Goal: Navigation & Orientation: Go to known website

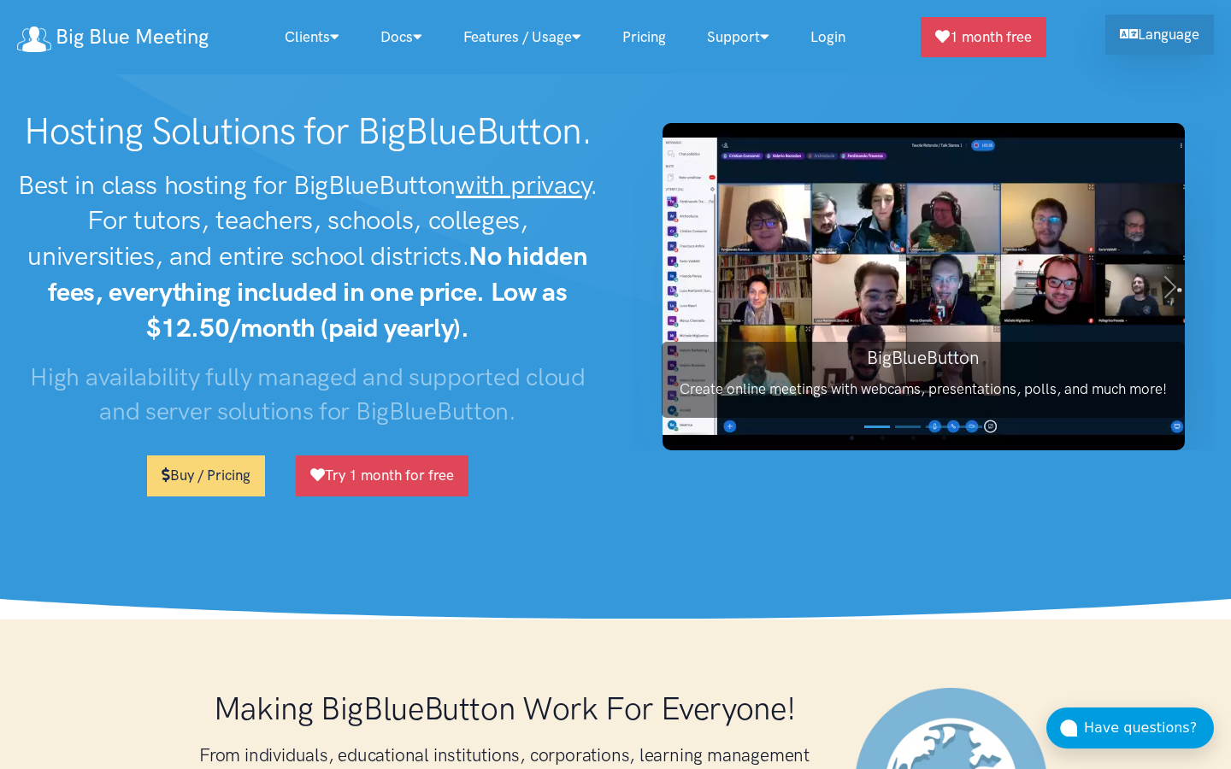
click at [1133, 31] on icon at bounding box center [1129, 33] width 18 height 15
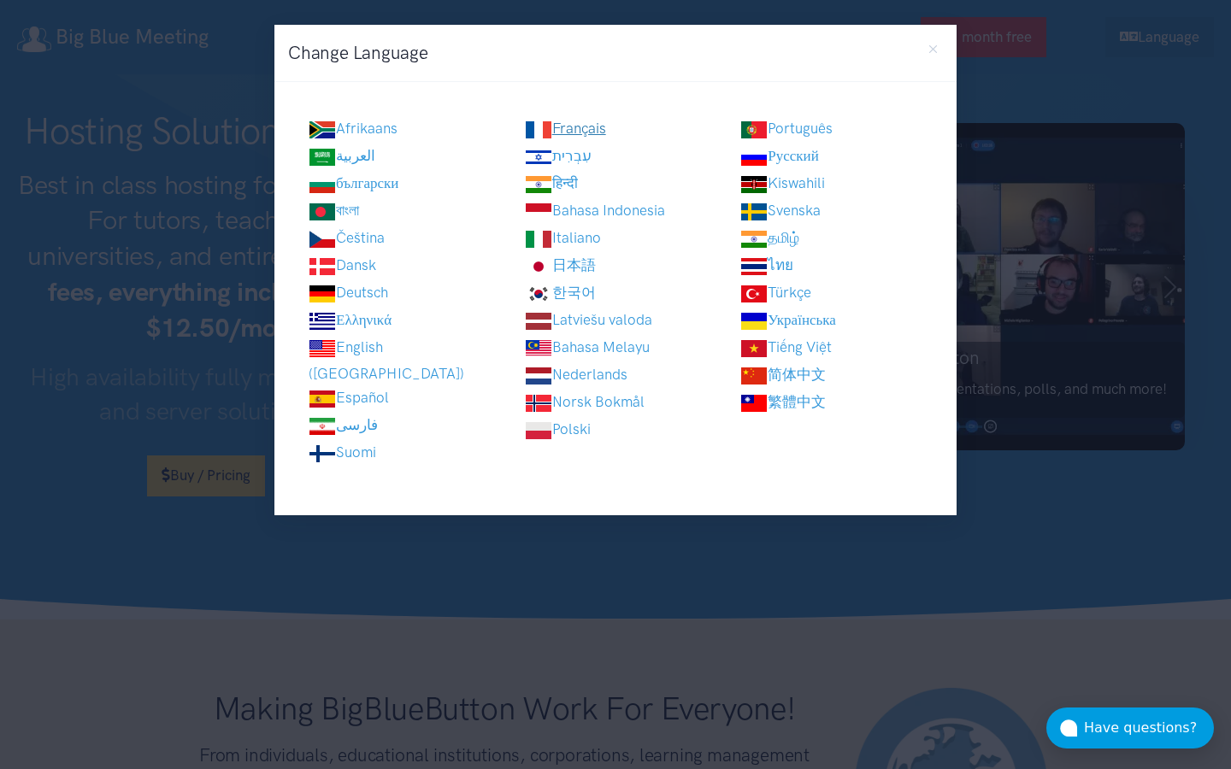
click at [567, 130] on link "Français" at bounding box center [565, 128] width 81 height 17
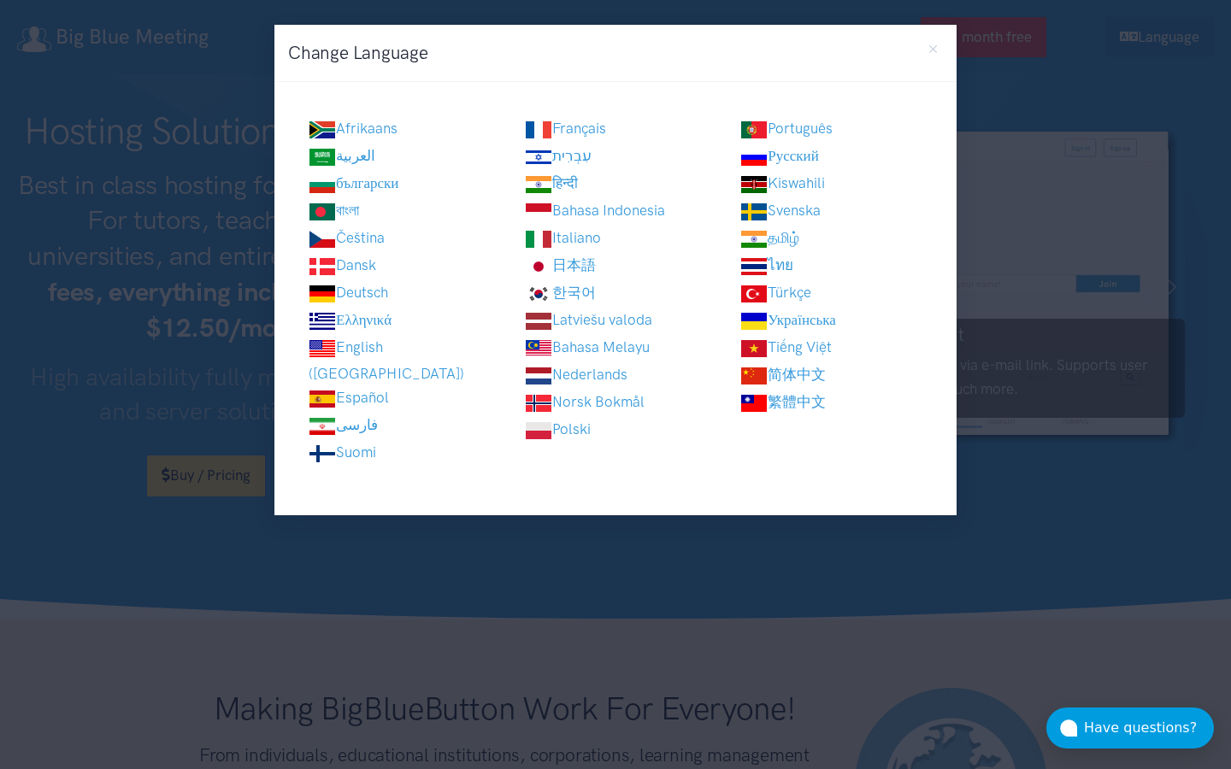
click at [232, 329] on div "Change Language Afrikaans العربية [DEMOGRAPHIC_DATA] বাংলা" at bounding box center [615, 384] width 1231 height 769
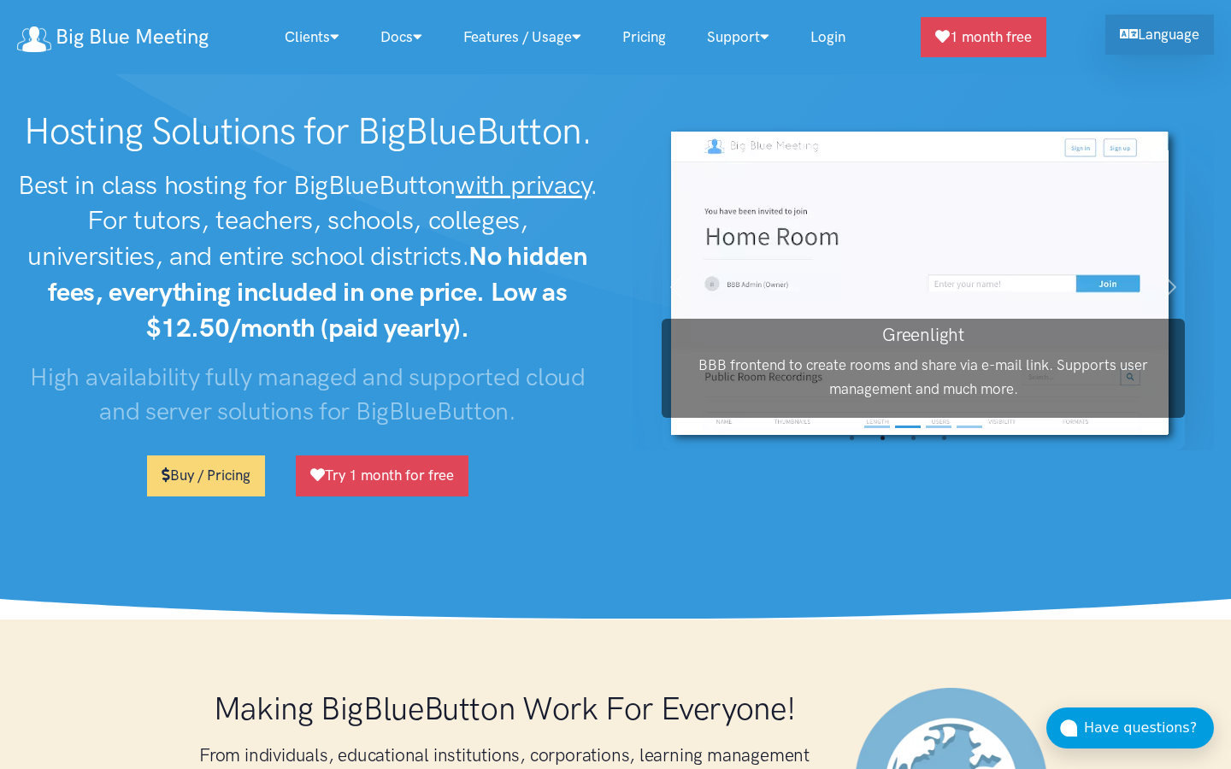
click at [1149, 26] on link "Language" at bounding box center [1159, 35] width 109 height 40
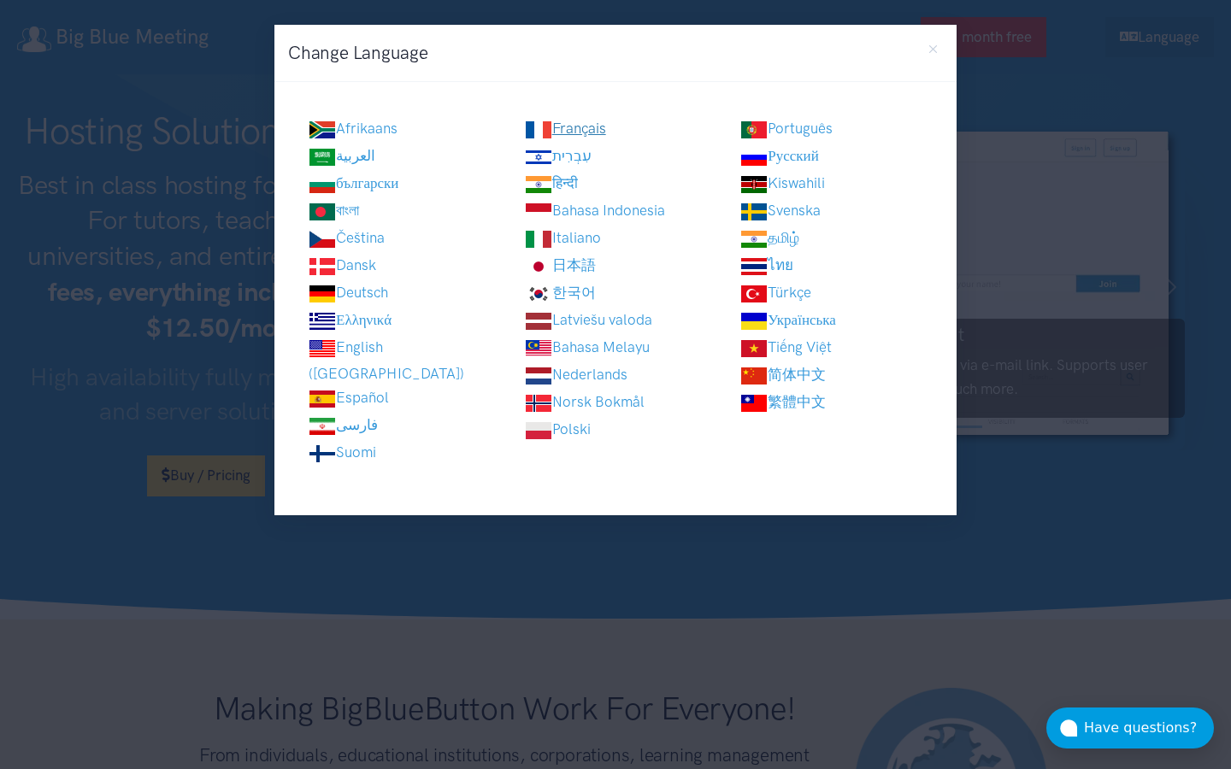
click at [606, 131] on link "Français" at bounding box center [565, 128] width 81 height 17
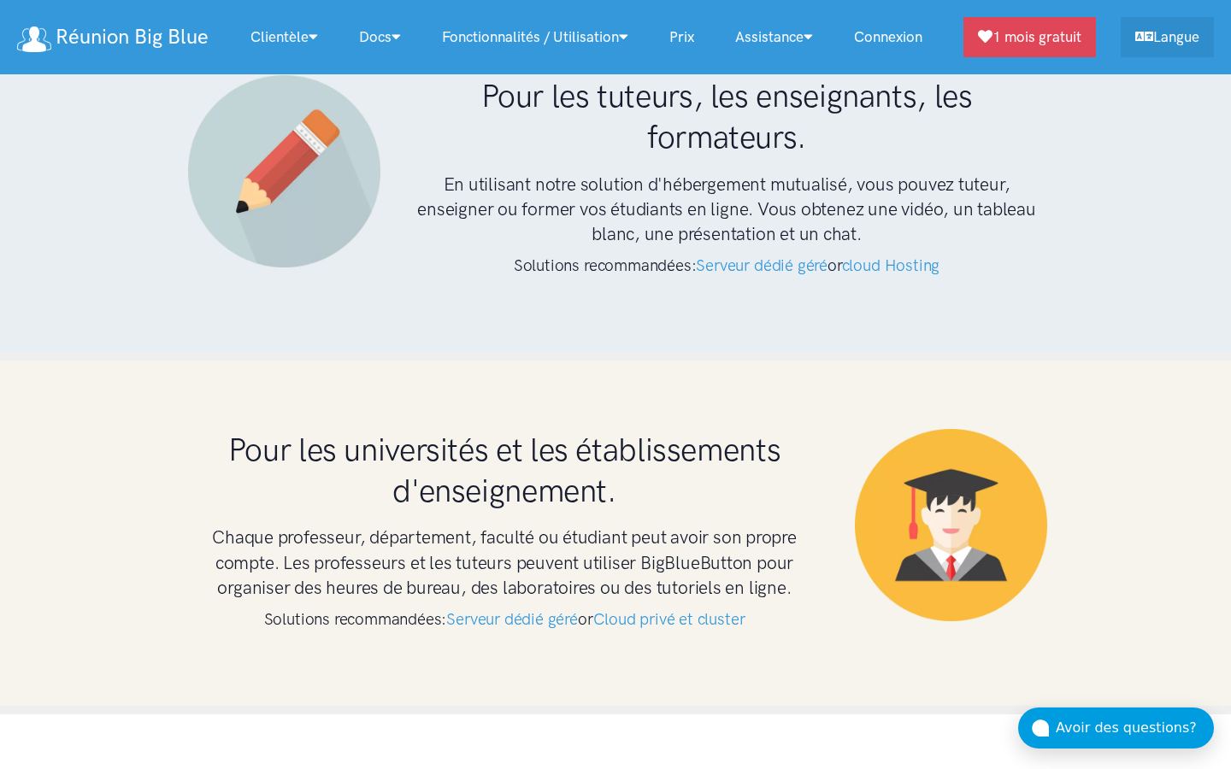
scroll to position [3873, 0]
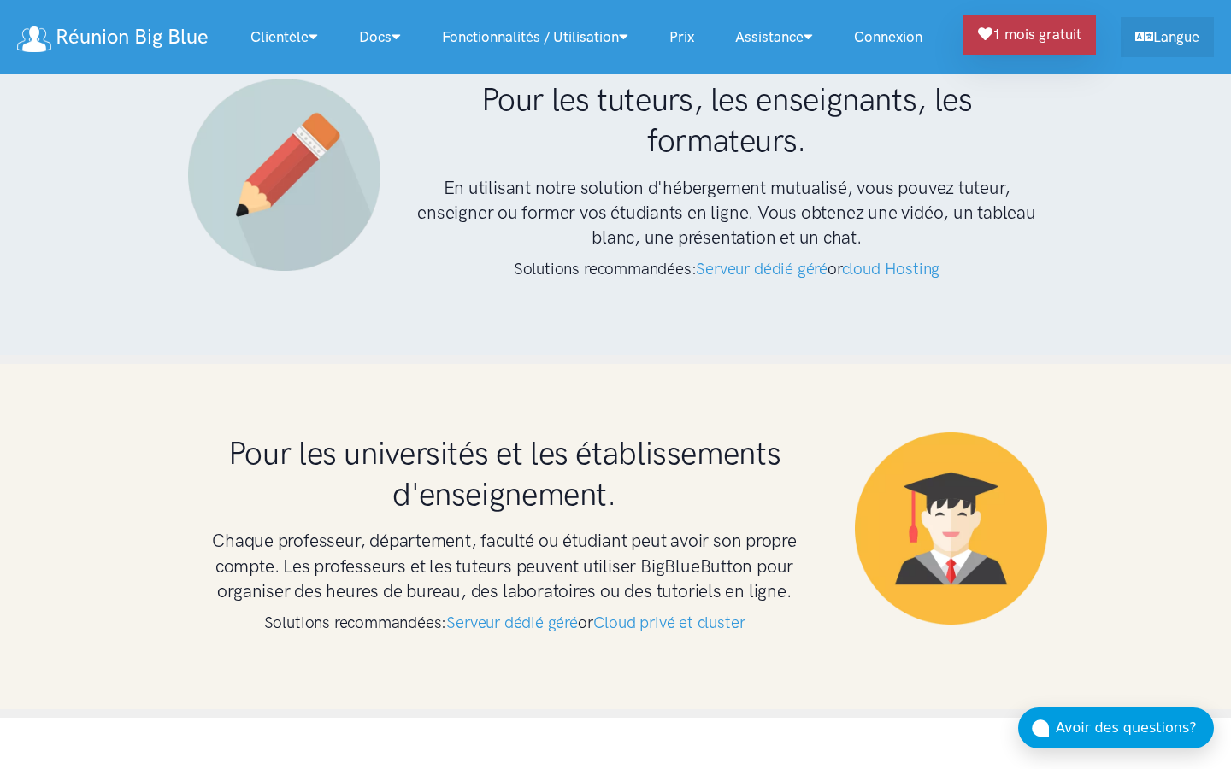
click at [1017, 38] on link "1 mois gratuit" at bounding box center [1029, 35] width 132 height 40
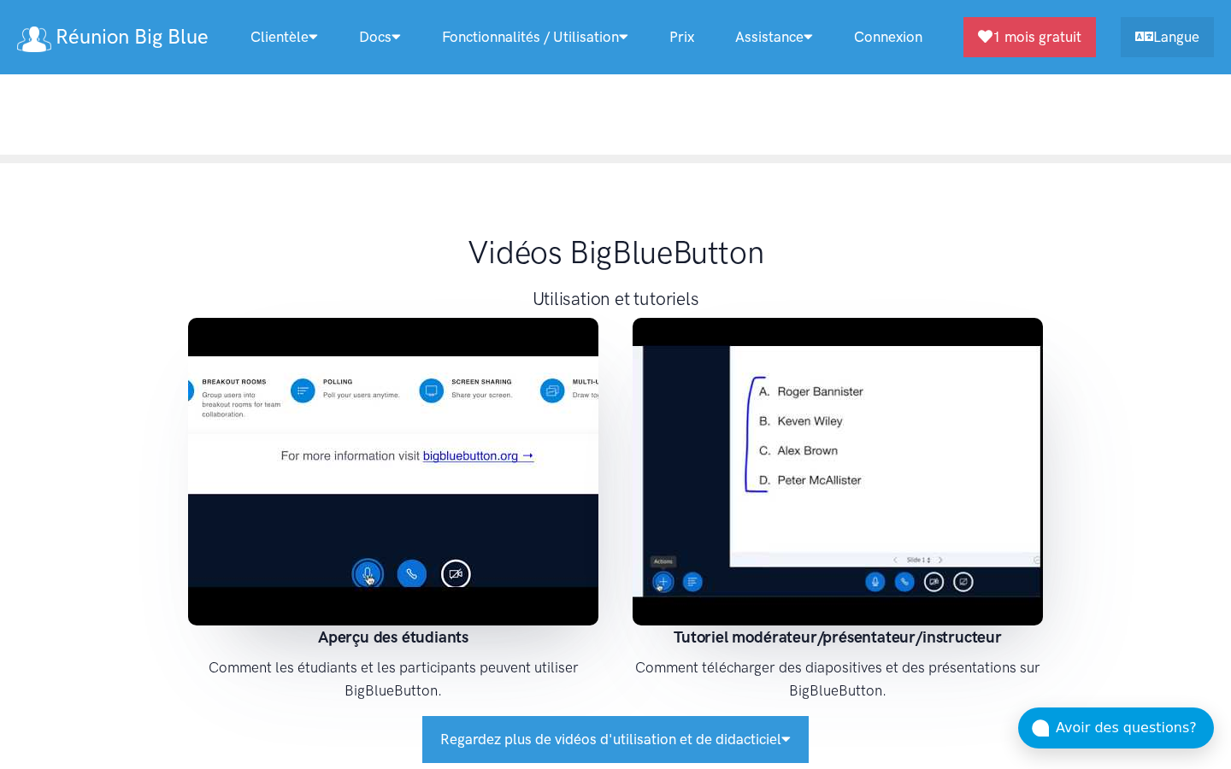
scroll to position [13448, 0]
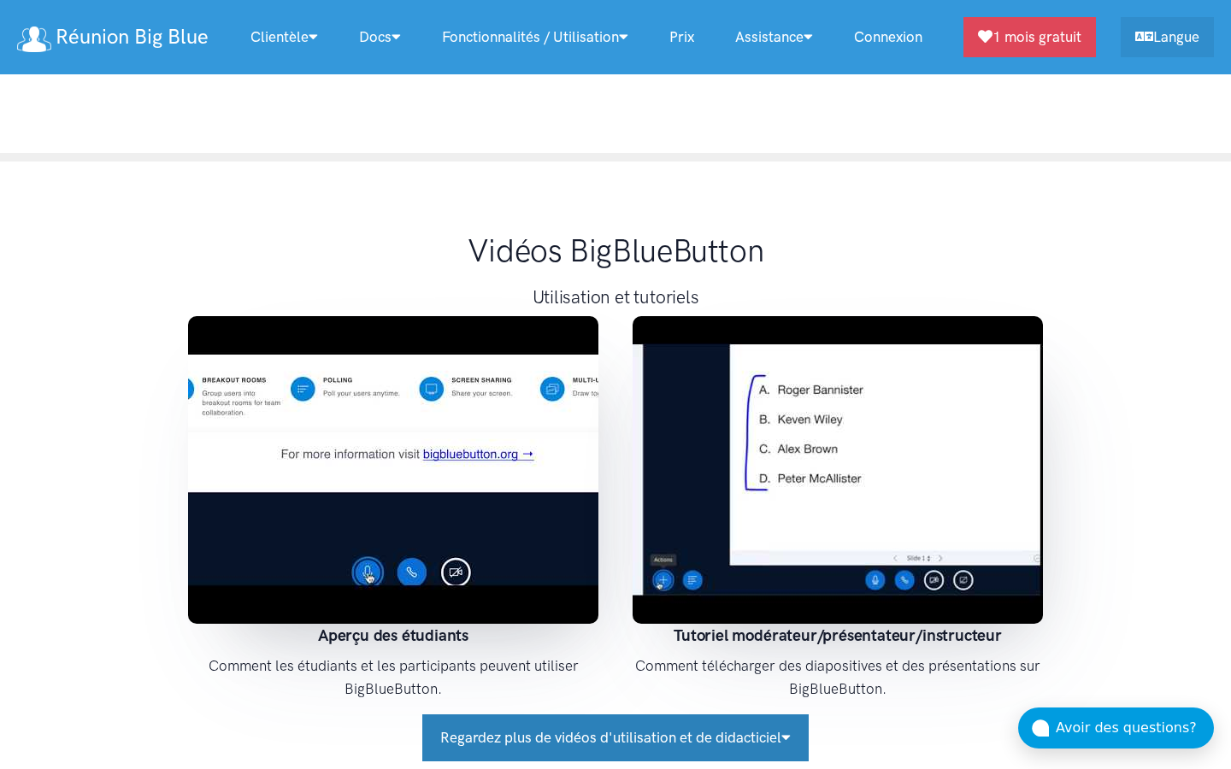
click at [655, 715] on button "Regardez plus de vidéos d'utilisation et de didacticiel" at bounding box center [615, 738] width 386 height 47
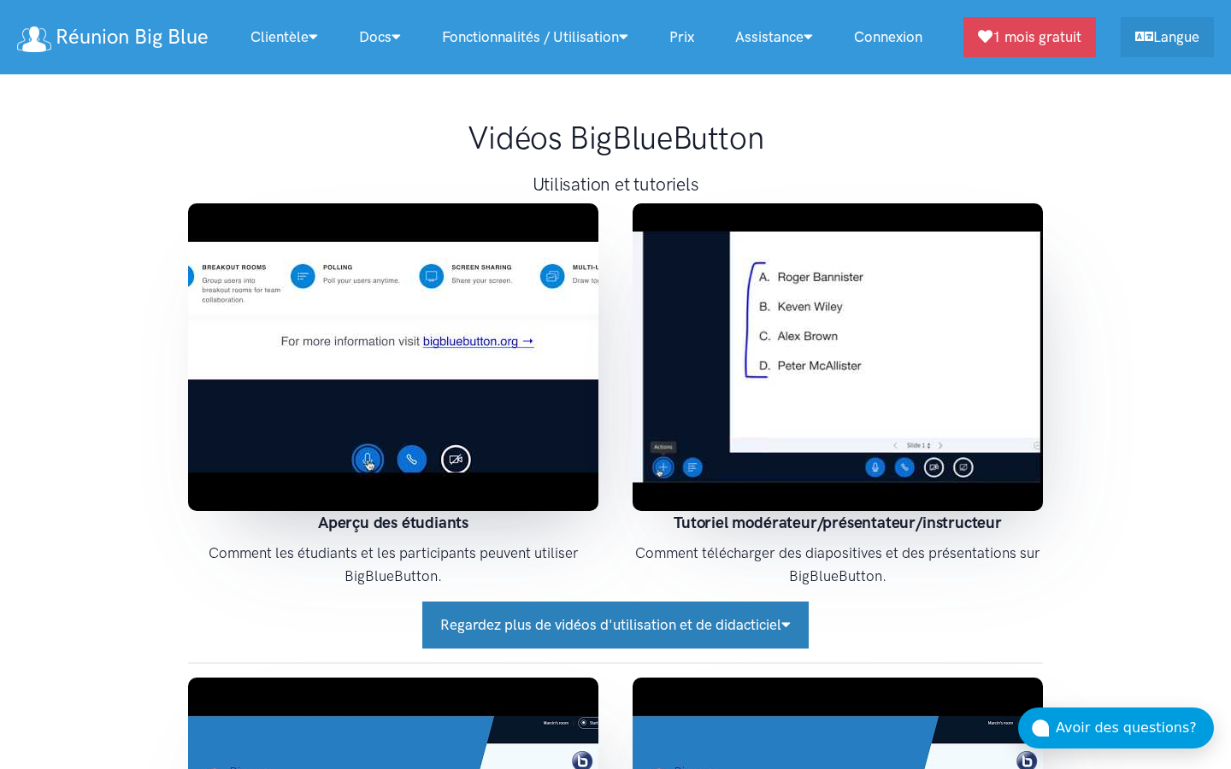
scroll to position [13563, 0]
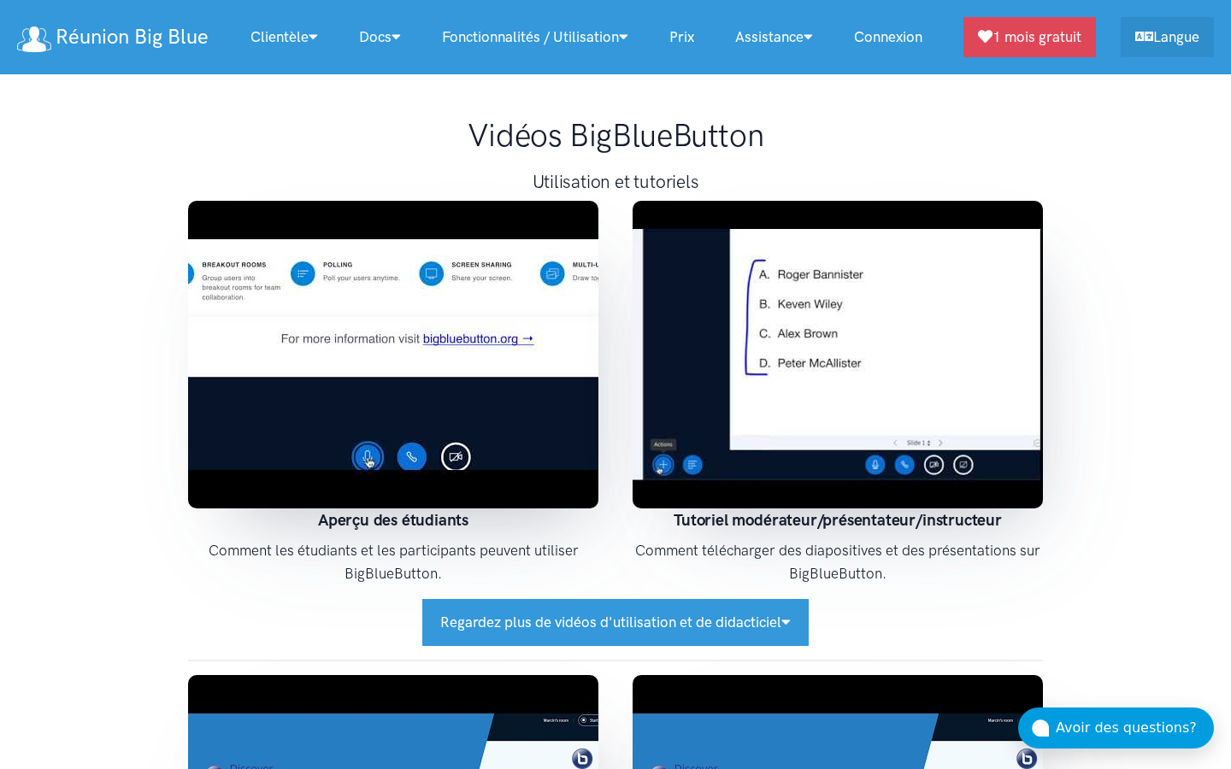
click at [759, 266] on img at bounding box center [838, 355] width 410 height 308
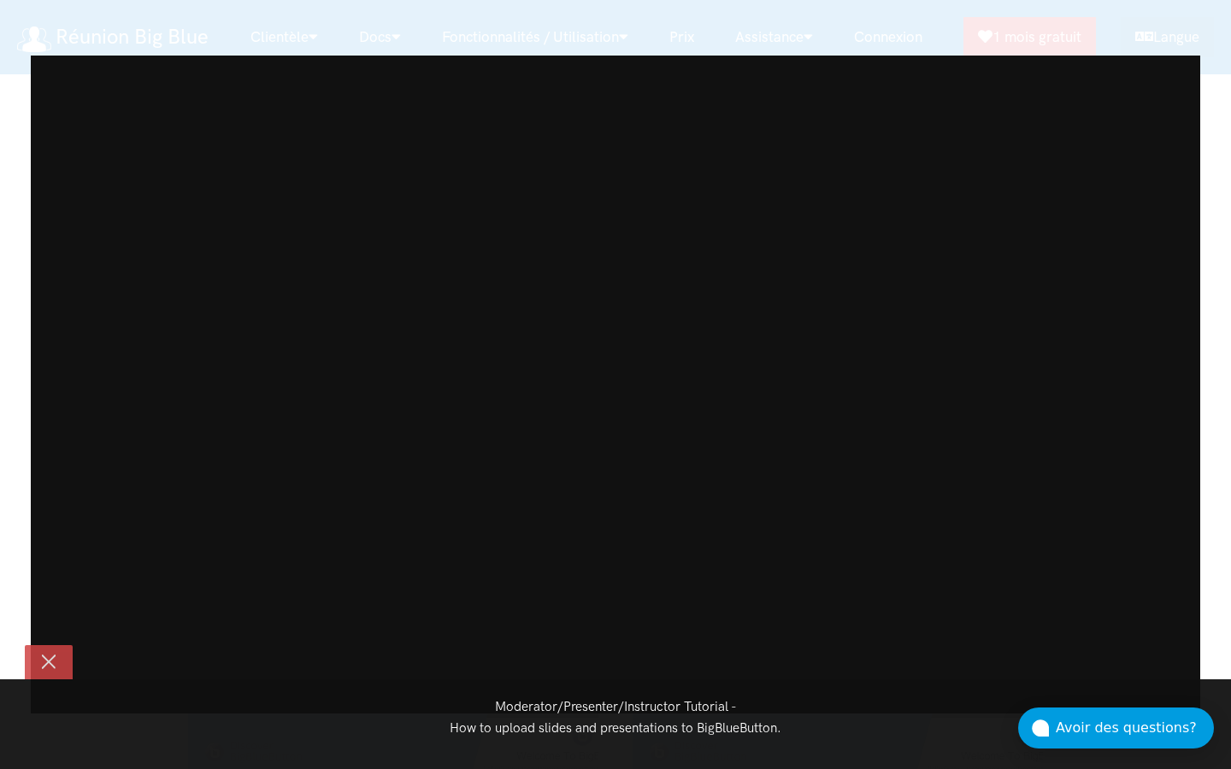
scroll to position [13591, 0]
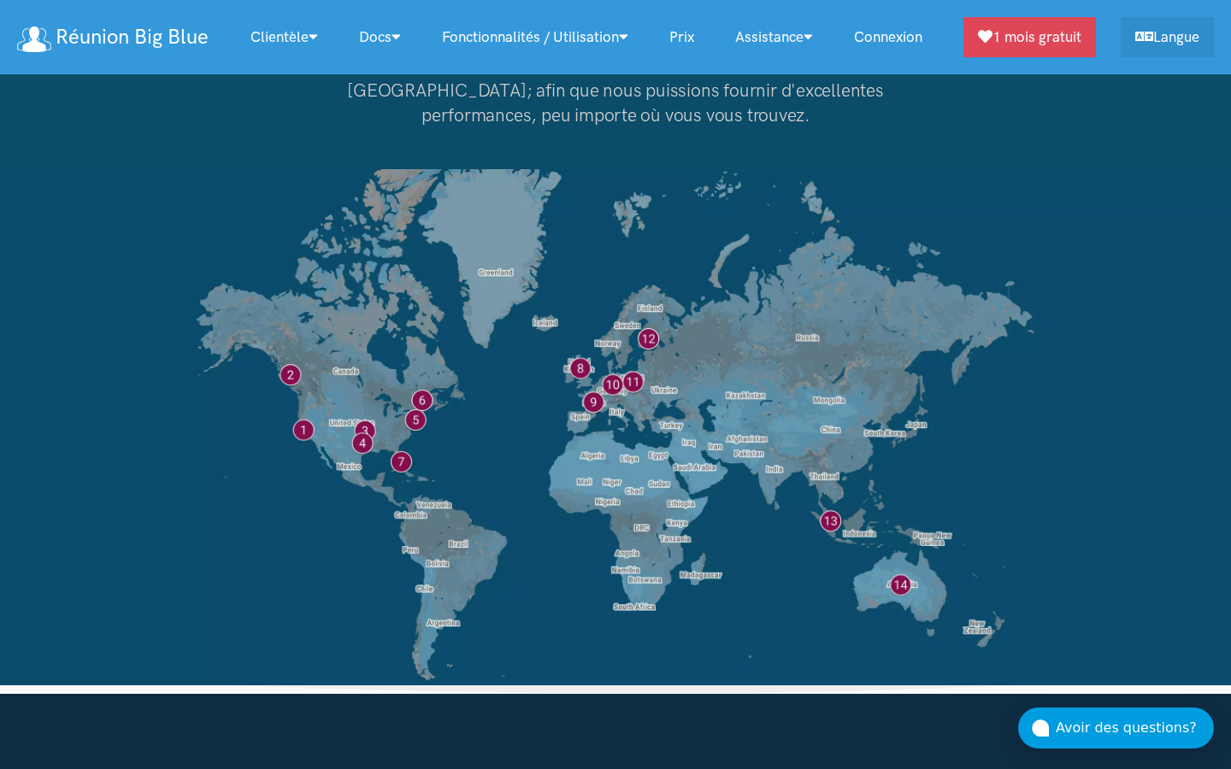
scroll to position [14386, 6]
